Goal: Task Accomplishment & Management: Use online tool/utility

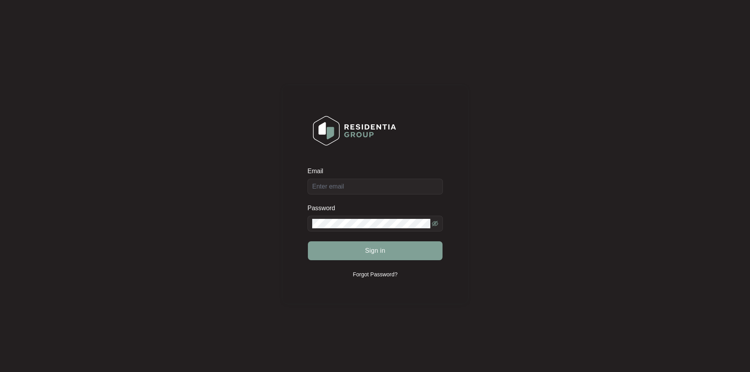
click at [362, 177] on div "Email" at bounding box center [374, 173] width 135 height 12
click at [352, 183] on input "Email" at bounding box center [374, 187] width 135 height 16
type input "[EMAIL_ADDRESS][DOMAIN_NAME]"
click at [308, 241] on button "Sign in" at bounding box center [375, 250] width 135 height 19
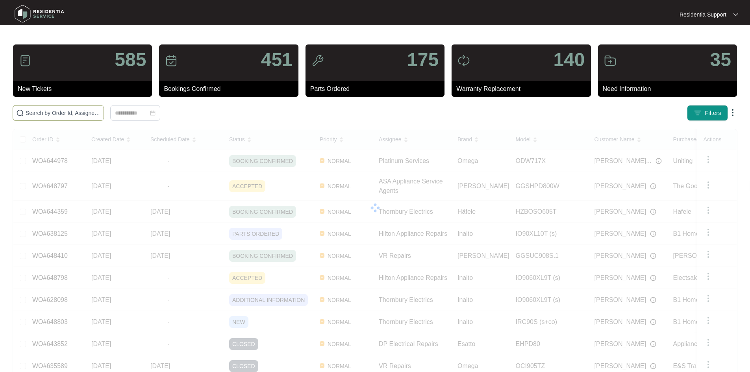
click at [100, 113] on input "text" at bounding box center [63, 113] width 75 height 9
paste input "645991"
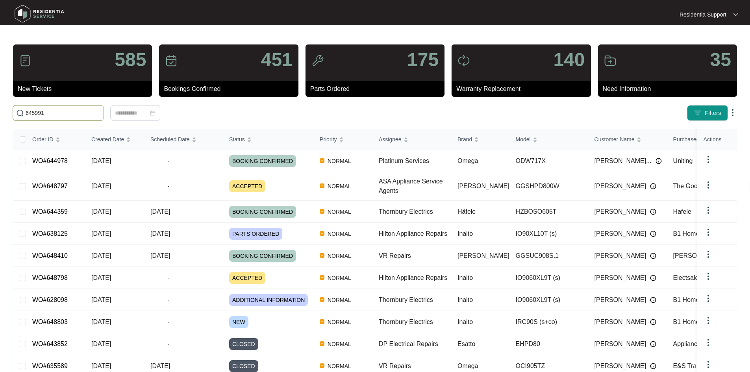
type input "645991"
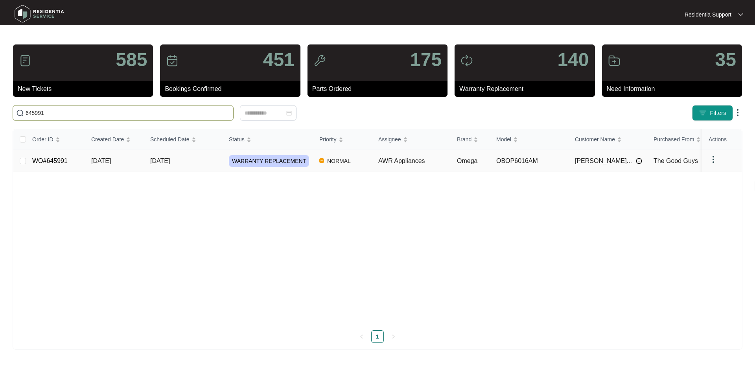
click at [209, 170] on td "[DATE]" at bounding box center [183, 161] width 79 height 22
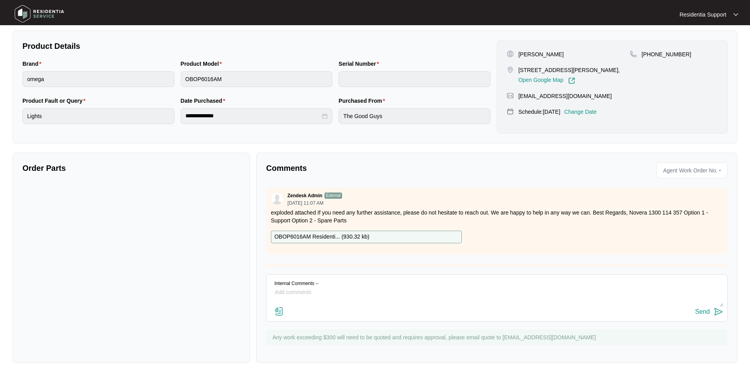
scroll to position [37, 0]
